Goal: Find specific page/section: Find specific page/section

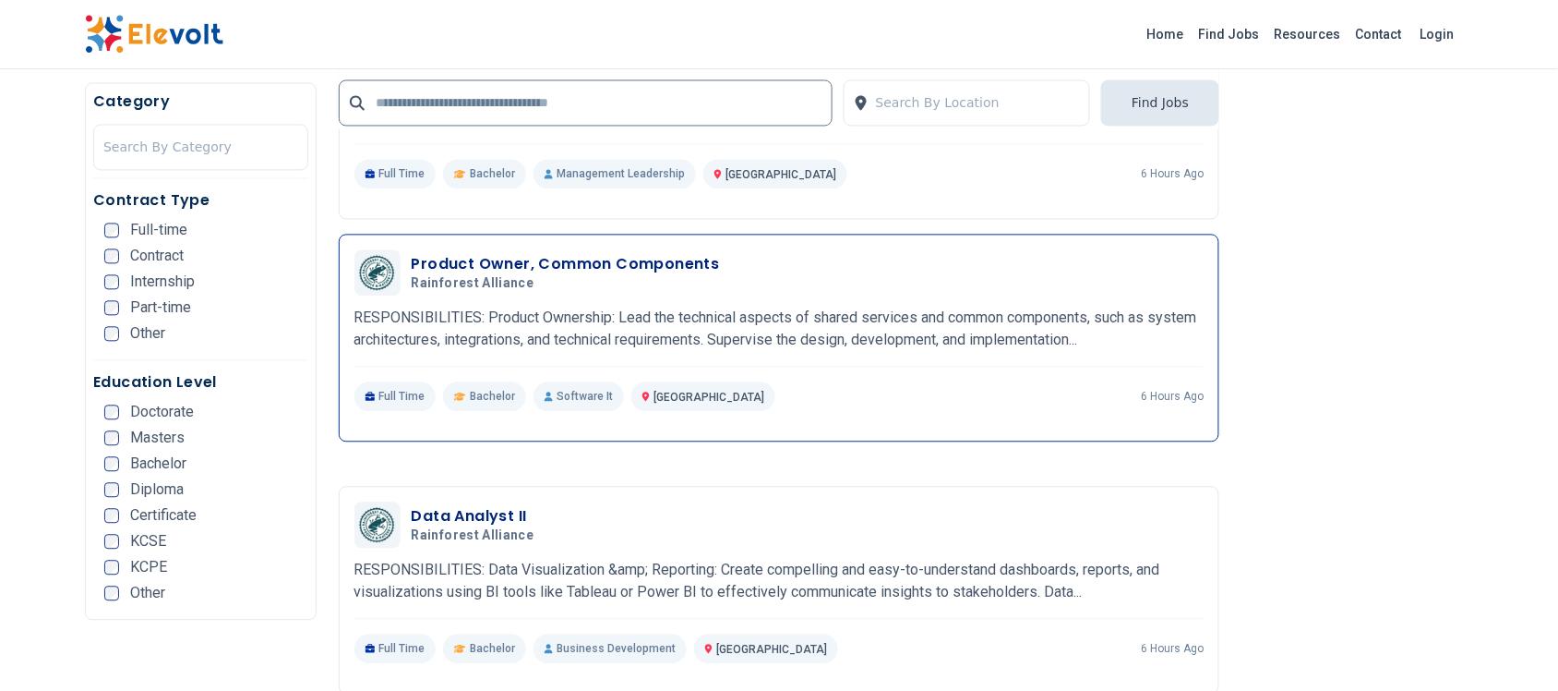
click at [667, 255] on h3 "Product Owner, Common Components" at bounding box center [566, 265] width 308 height 22
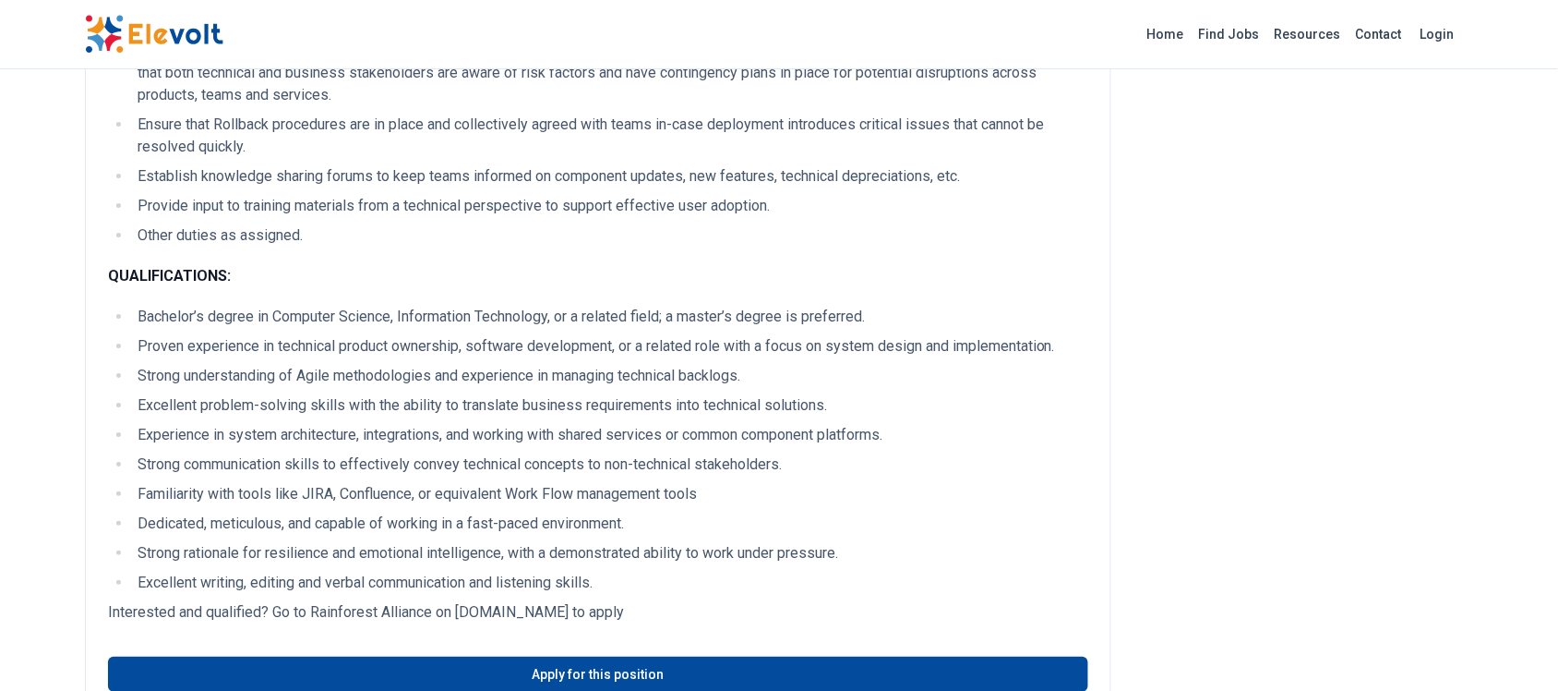
scroll to position [1856, 0]
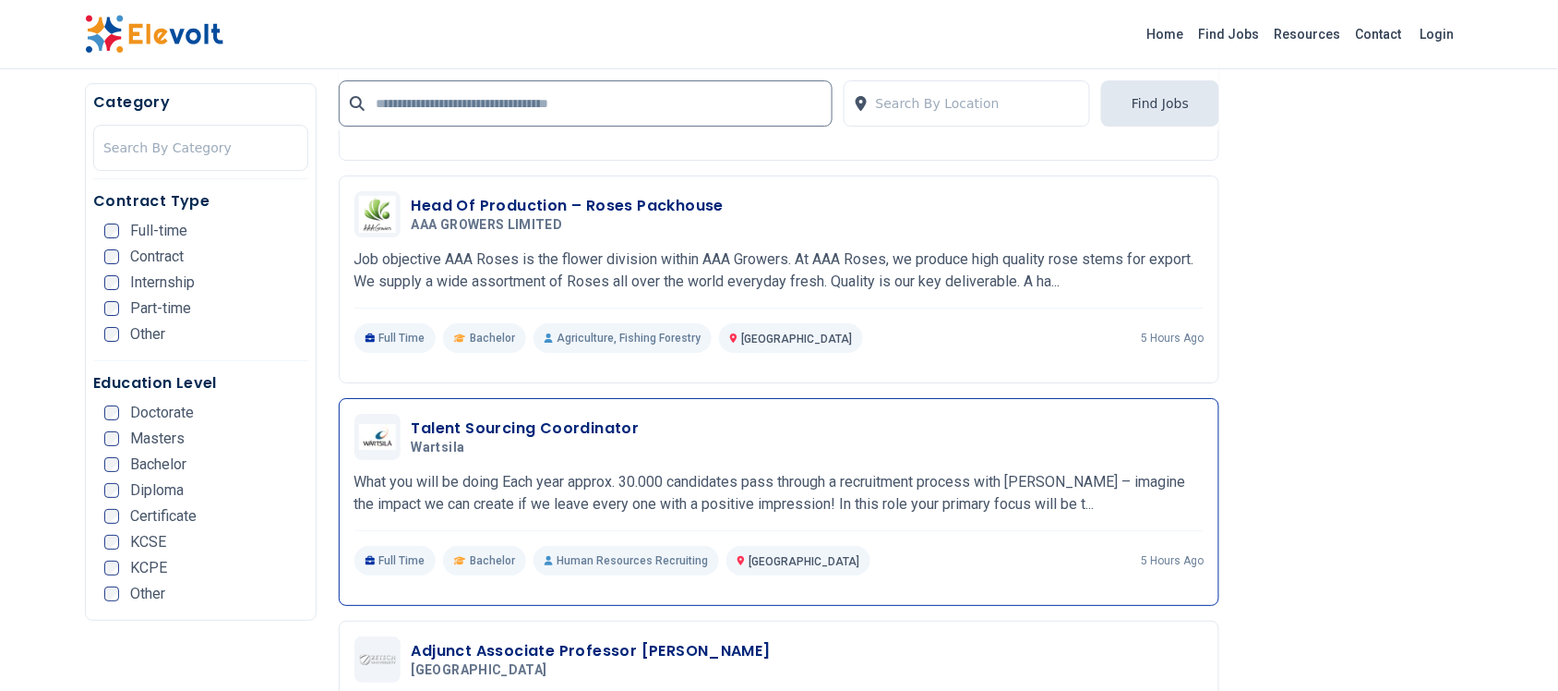
scroll to position [1962, 0]
